Goal: Task Accomplishment & Management: Understand process/instructions

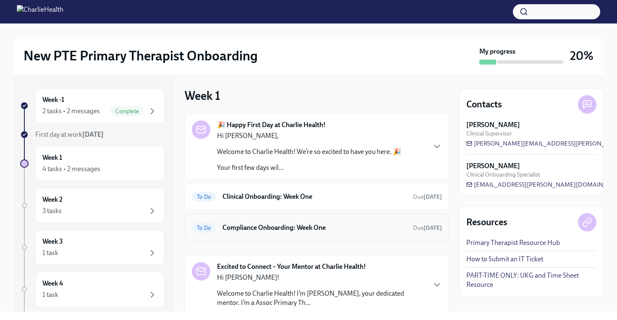
drag, startPoint x: 315, startPoint y: 260, endPoint x: 381, endPoint y: 241, distance: 68.6
click at [381, 240] on div "🎉 Happy First Day at Charlie Health! Hi Mykel, Welcome to Charlie Health! We’re…" at bounding box center [317, 214] width 265 height 202
click at [402, 200] on div "To Do Clinical Onboarding: Week One Due in 3 days" at bounding box center [317, 196] width 250 height 13
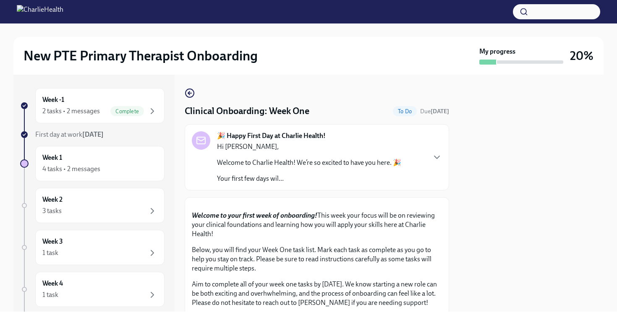
click at [456, 246] on div "Week -1 2 tasks • 2 messages Complete First day at work Oct 13th Week 1 4 tasks…" at bounding box center [308, 193] width 591 height 237
click at [460, 248] on div at bounding box center [532, 193] width 144 height 237
click at [434, 205] on button "Zoom image" at bounding box center [317, 205] width 250 height 0
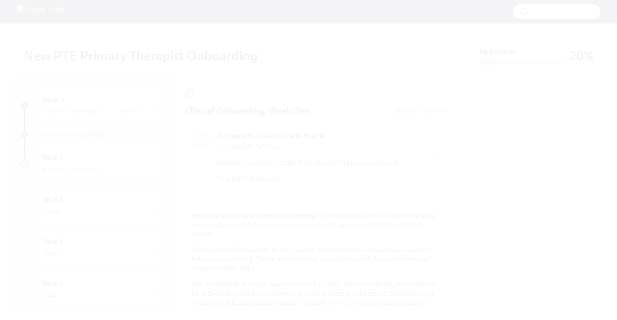
click at [434, 261] on button "Unzoom image" at bounding box center [308, 160] width 617 height 320
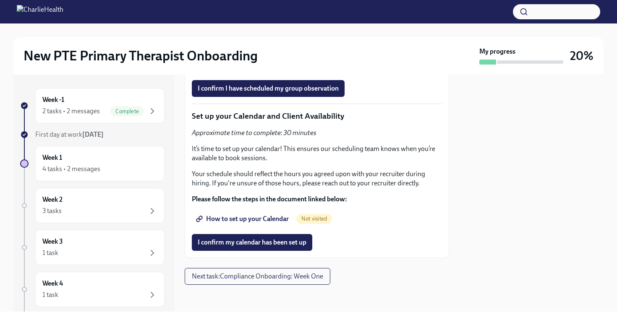
scroll to position [1938, 0]
click at [257, 277] on span "Next task : Compliance Onboarding: Week One" at bounding box center [257, 277] width 131 height 8
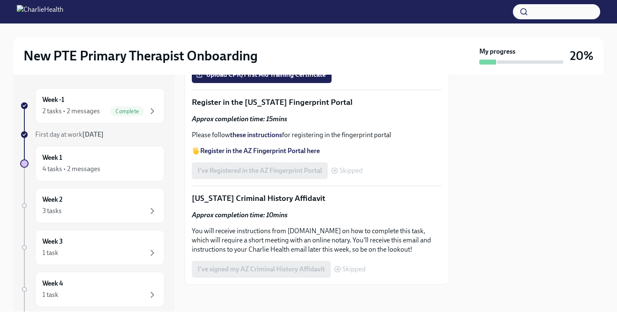
scroll to position [660, 0]
click at [121, 108] on div "Complete" at bounding box center [127, 111] width 34 height 10
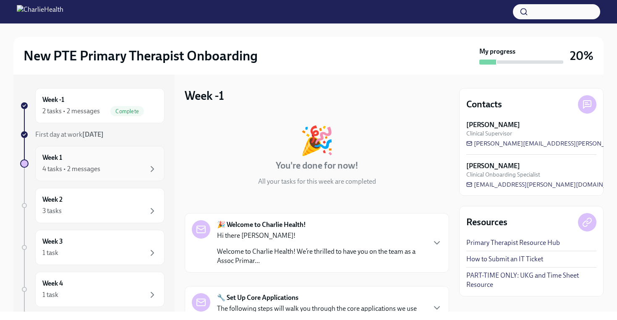
click at [74, 154] on div "Week 1 4 tasks • 2 messages" at bounding box center [99, 163] width 115 height 21
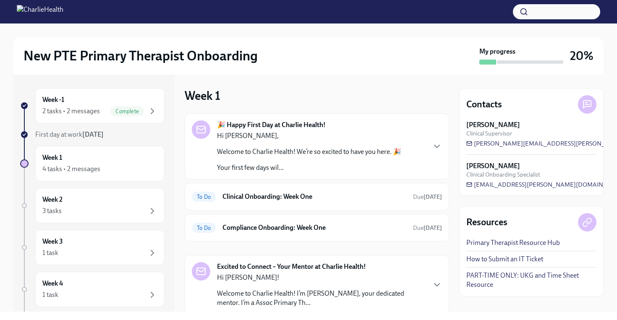
click at [427, 273] on div "Excited to Connect – Your Mentor at Charlie Health! Hi Mykel! Welcome to Charli…" at bounding box center [317, 285] width 250 height 45
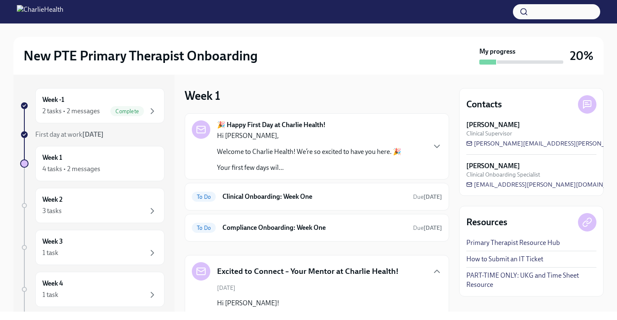
click at [427, 273] on div "Excited to Connect – Your Mentor at Charlie Health!" at bounding box center [317, 272] width 250 height 18
click at [441, 270] on icon "button" at bounding box center [437, 272] width 10 height 10
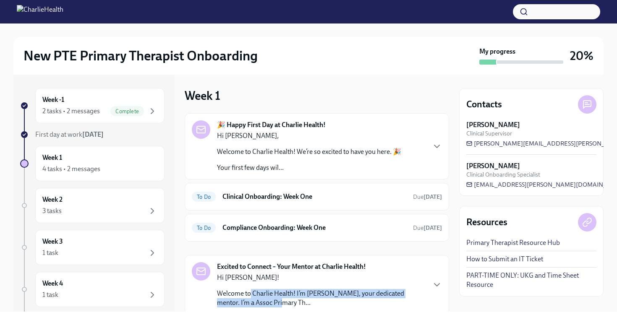
drag, startPoint x: 251, startPoint y: 298, endPoint x: 251, endPoint y: 308, distance: 10.1
click at [251, 308] on div "Excited to Connect – Your Mentor at Charlie Health! Hi Mykel! Welcome to Charli…" at bounding box center [317, 285] width 265 height 60
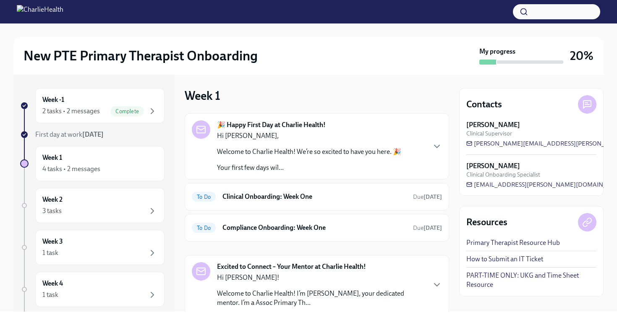
scroll to position [3, 0]
